Goal: Navigation & Orientation: Find specific page/section

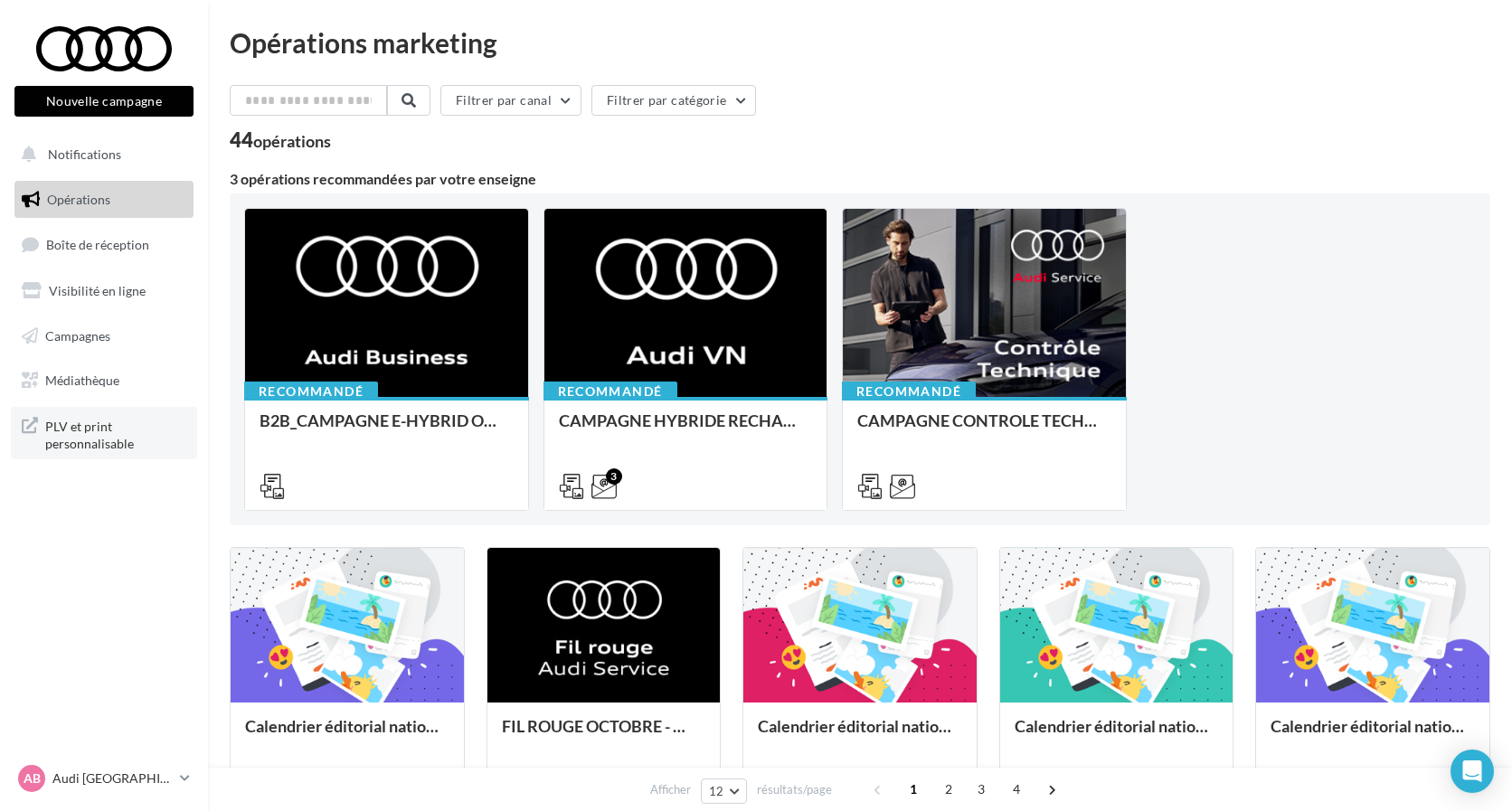
click at [106, 440] on span "PLV et print personnalisable" at bounding box center [116, 433] width 141 height 39
click at [116, 373] on span "Médiathèque" at bounding box center [82, 380] width 74 height 15
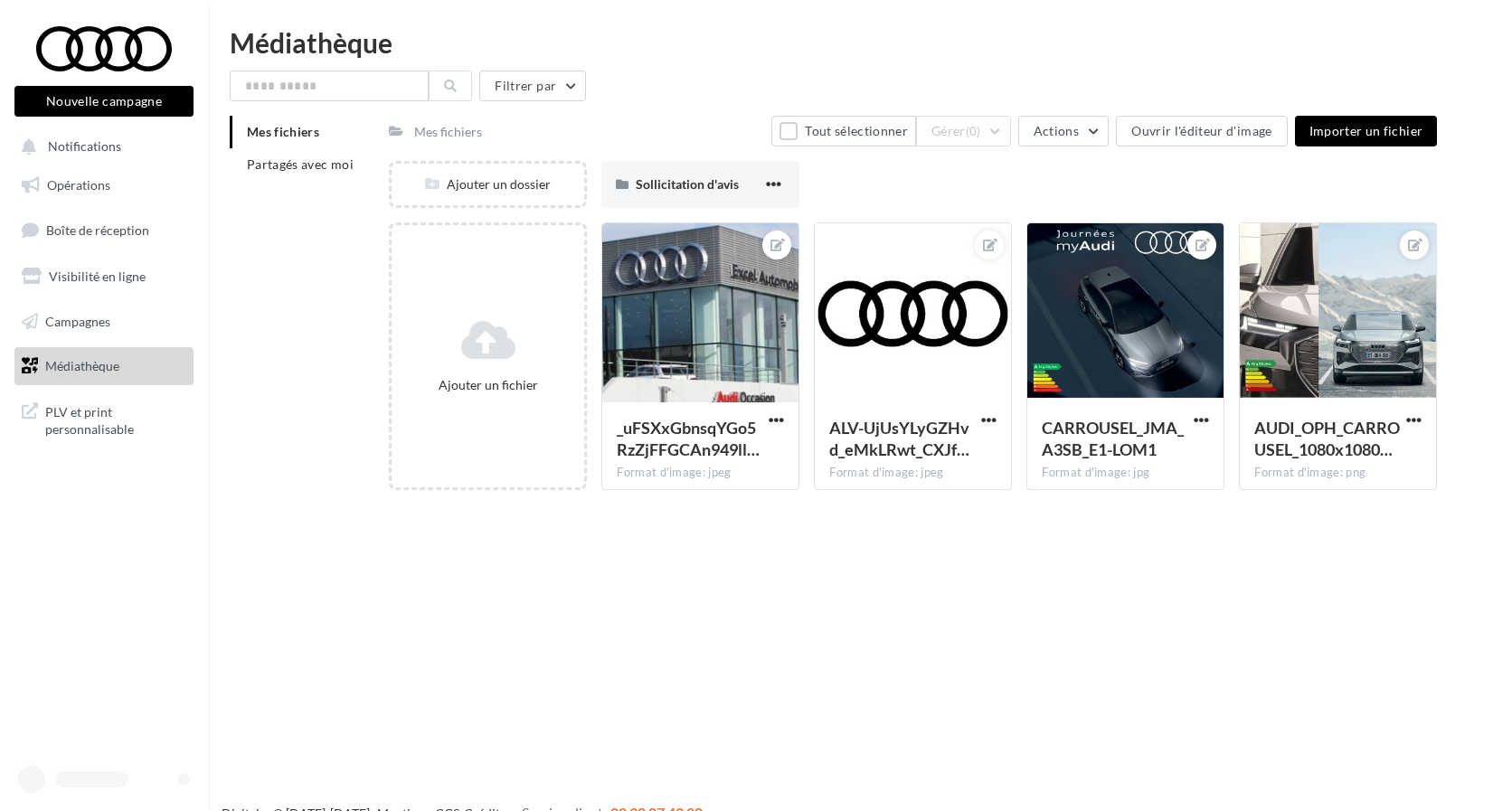
click at [290, 173] on li "Partagés avec moi" at bounding box center [302, 165] width 145 height 33
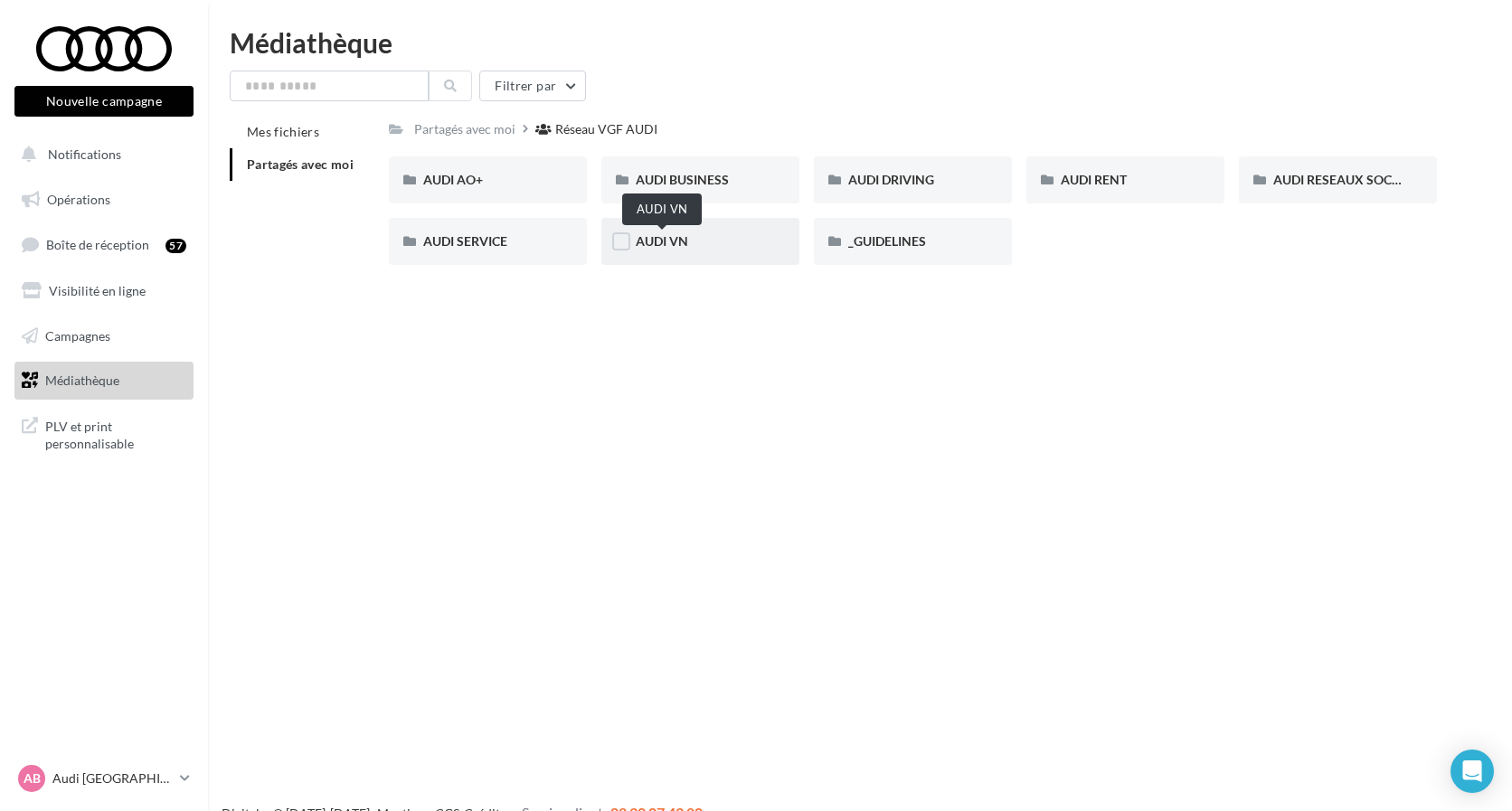
click at [661, 238] on span "AUDI VN" at bounding box center [662, 241] width 52 height 15
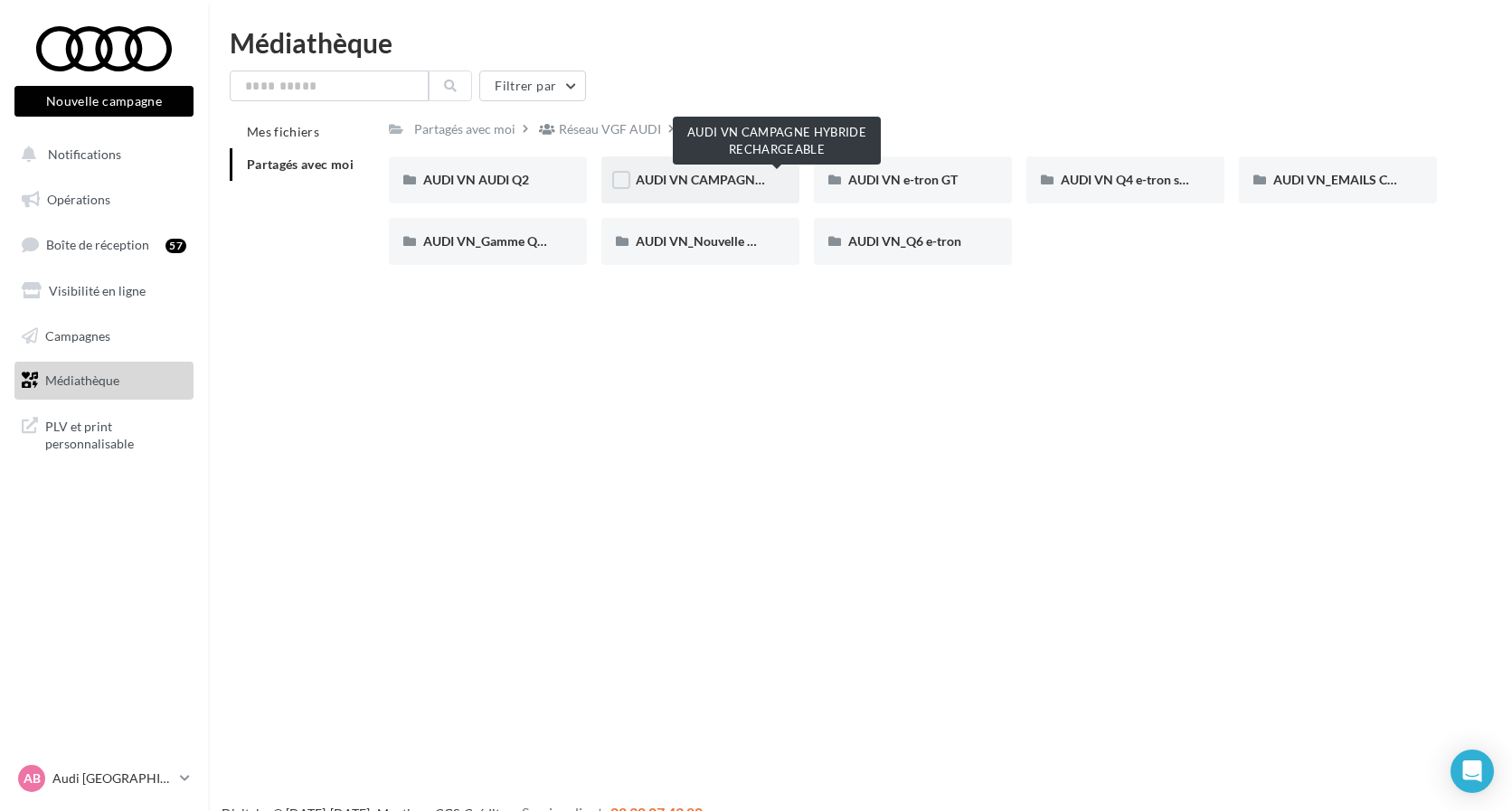
click at [729, 187] on span "AUDI VN CAMPAGNE HYBRIDE RECHARGEABLE" at bounding box center [778, 179] width 284 height 15
